Goal: Task Accomplishment & Management: Manage account settings

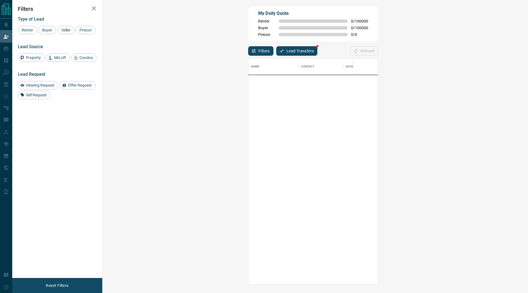
scroll to position [225, 414]
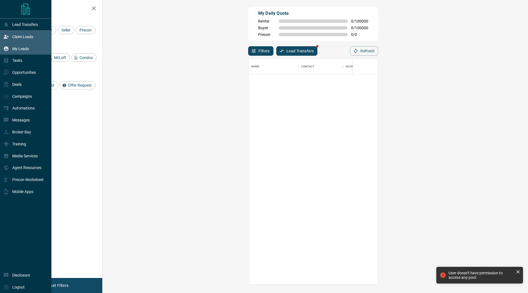
click at [11, 52] on div "My Leads" at bounding box center [16, 48] width 26 height 9
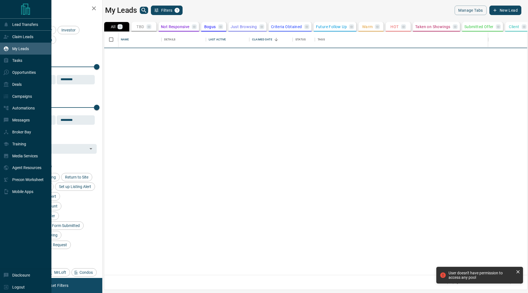
scroll to position [243, 423]
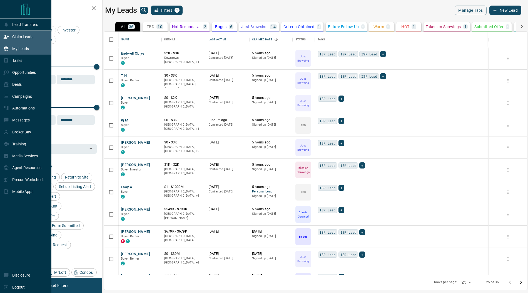
click at [8, 37] on icon at bounding box center [6, 37] width 5 height 4
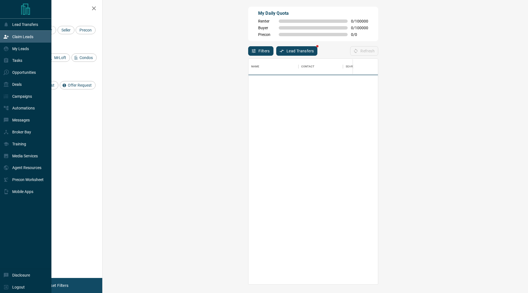
scroll to position [225, 414]
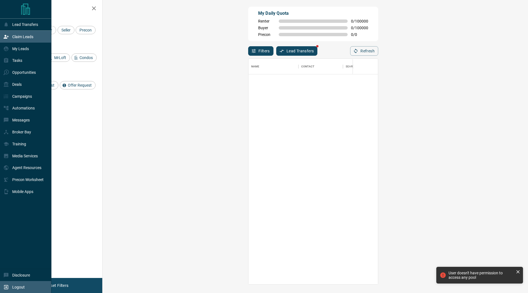
click at [18, 285] on p "Logout" at bounding box center [18, 286] width 13 height 4
